Goal: Navigation & Orientation: Find specific page/section

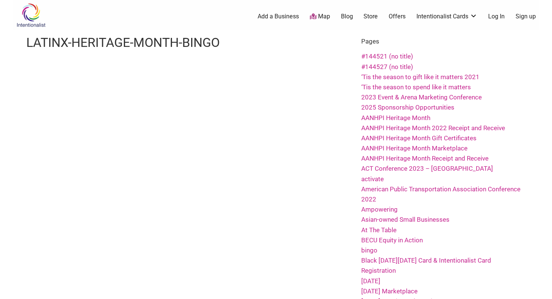
click at [19, 19] on img at bounding box center [31, 15] width 36 height 24
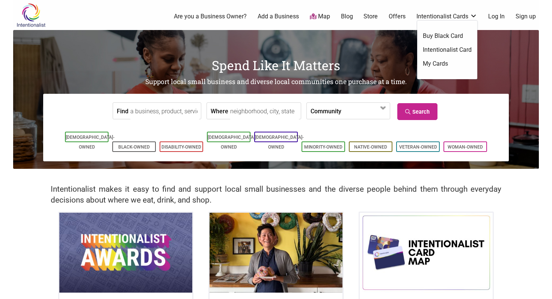
click at [441, 49] on link "Intentionalist Card" at bounding box center [447, 50] width 49 height 8
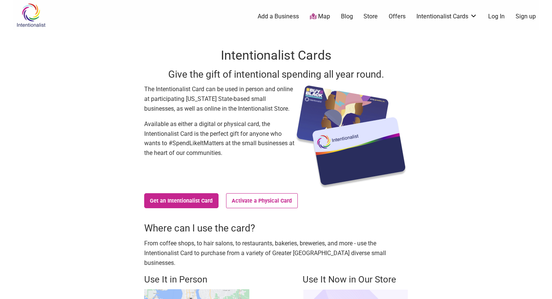
click at [348, 18] on link "Blog" at bounding box center [347, 16] width 12 height 8
